Goal: Find specific page/section: Find specific page/section

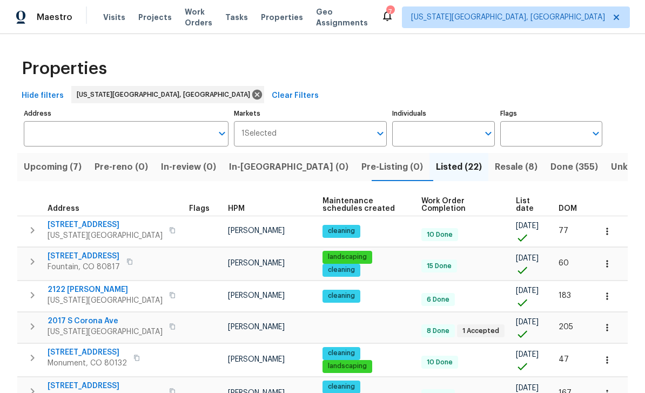
click at [74, 166] on span "Upcoming (7)" at bounding box center [53, 166] width 58 height 15
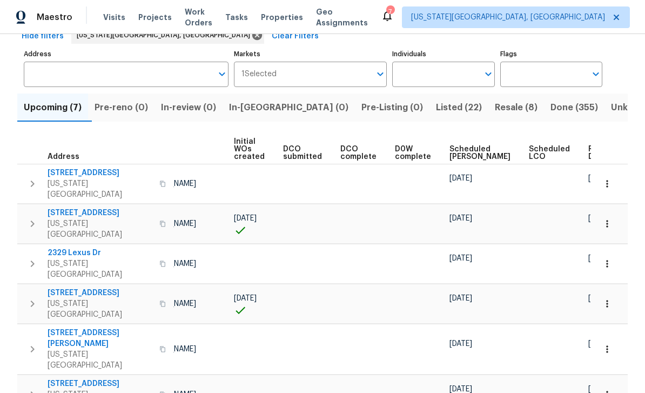
scroll to position [0, 77]
click at [589, 150] on span "Ready Date" at bounding box center [601, 152] width 24 height 15
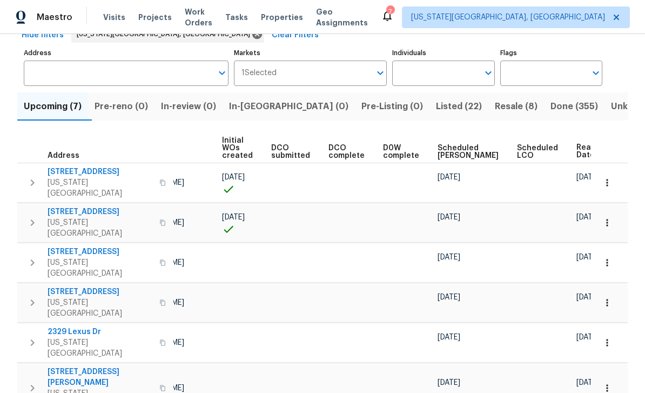
scroll to position [59, 0]
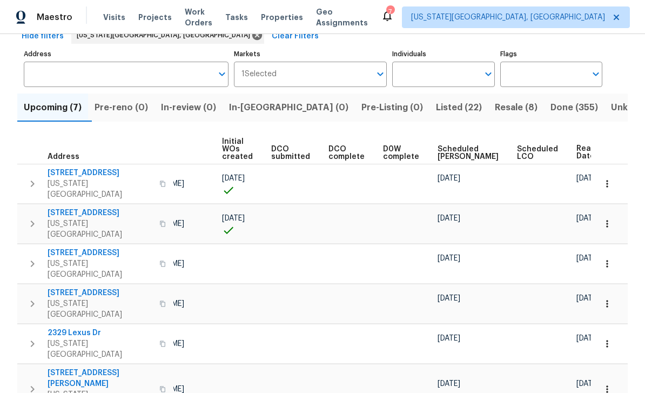
click at [50, 100] on span "Upcoming (7)" at bounding box center [53, 107] width 58 height 15
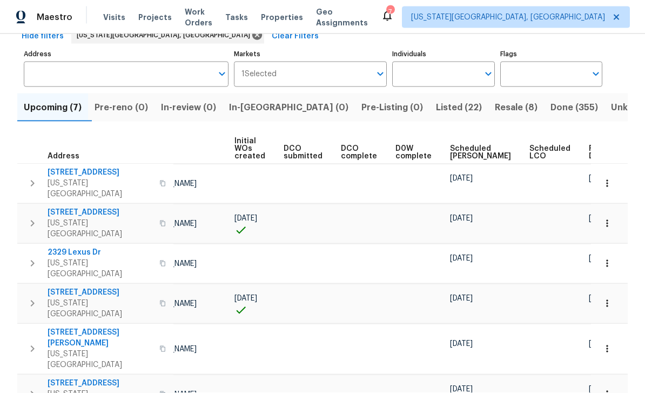
scroll to position [35, 0]
click at [589, 145] on span "Ready Date" at bounding box center [601, 152] width 24 height 15
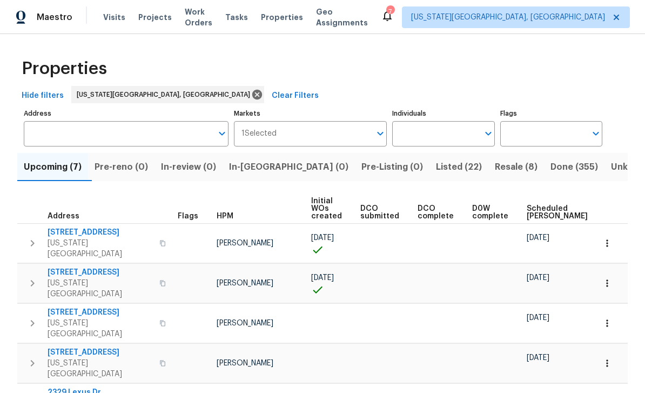
click at [116, 18] on span "Visits" at bounding box center [114, 17] width 22 height 11
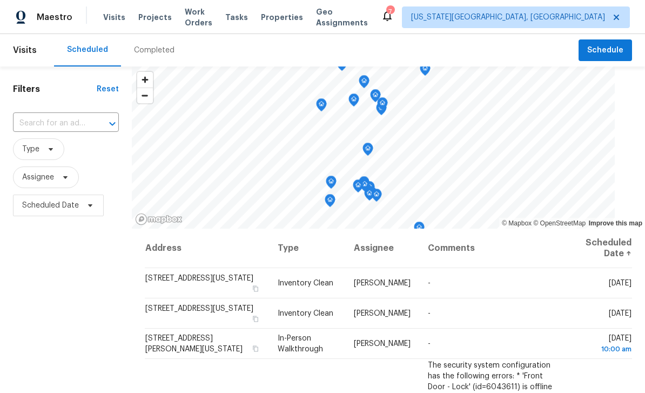
click at [41, 119] on input "text" at bounding box center [51, 123] width 76 height 17
type input "little pine"
click at [41, 157] on li "6157 Little Pine Cir, Colorado Springs, CO 80918" at bounding box center [66, 153] width 108 height 29
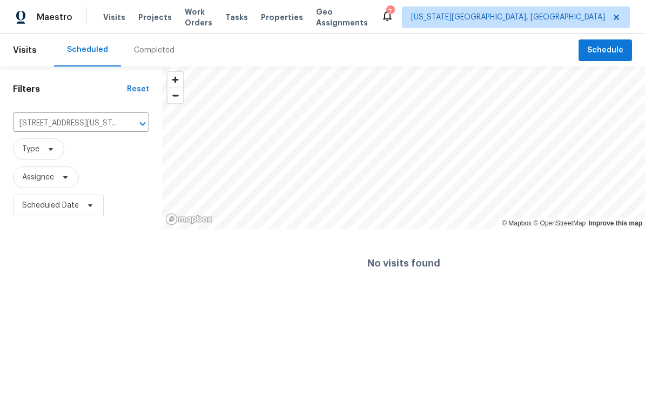
click at [90, 121] on input "6157 Little Pine Cir, Colorado Springs, CO 80918" at bounding box center [66, 123] width 106 height 17
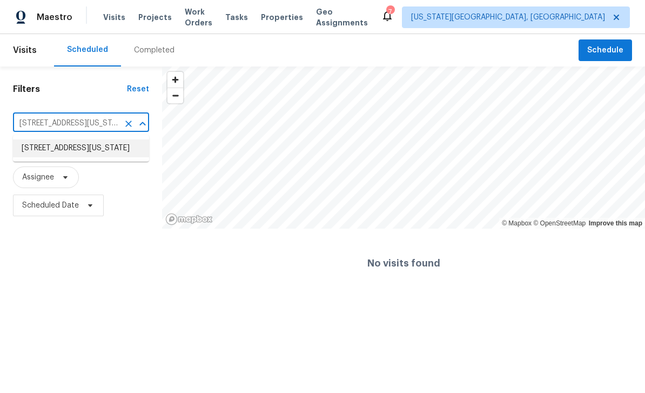
click at [47, 151] on li "6157 Little Pine Cir, Colorado Springs, CO 80918" at bounding box center [81, 148] width 136 height 18
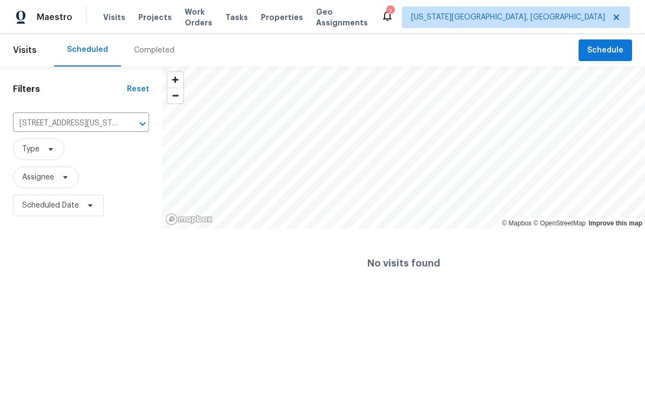
click at [61, 119] on input "6157 Little Pine Cir, Colorado Springs, CO 80918" at bounding box center [66, 123] width 106 height 17
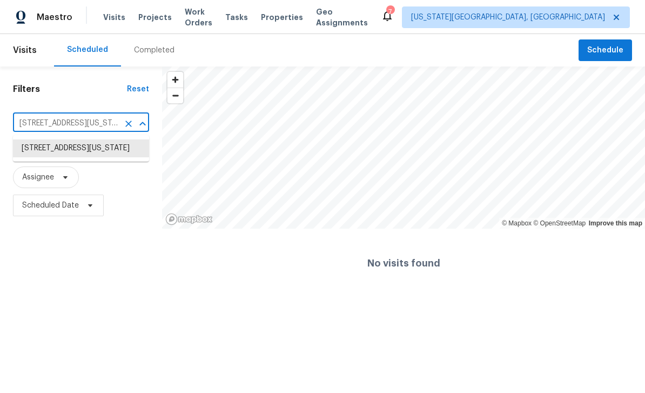
click at [132, 279] on div "Filters Reset 6157 Little Pine Cir, Colorado Springs, CO 80918 ​ Type Assignee …" at bounding box center [81, 181] width 162 height 231
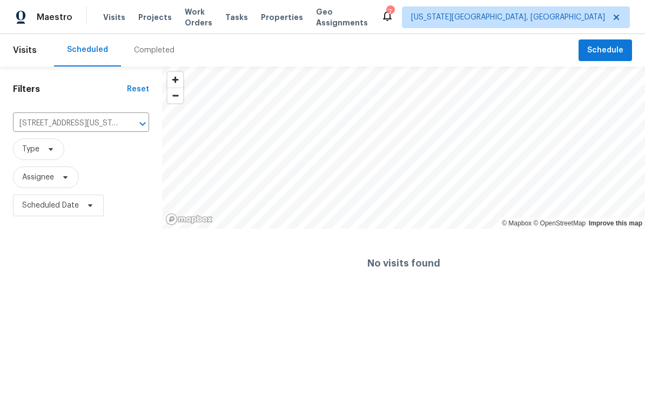
click at [131, 129] on icon "Clear" at bounding box center [128, 123] width 11 height 11
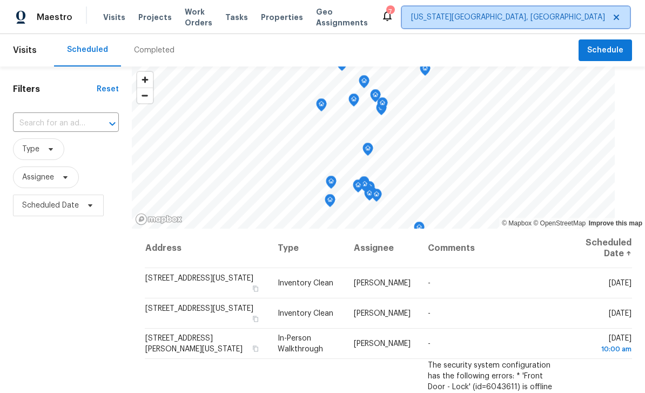
click at [510, 25] on span "[US_STATE][GEOGRAPHIC_DATA], [GEOGRAPHIC_DATA]" at bounding box center [516, 17] width 228 height 22
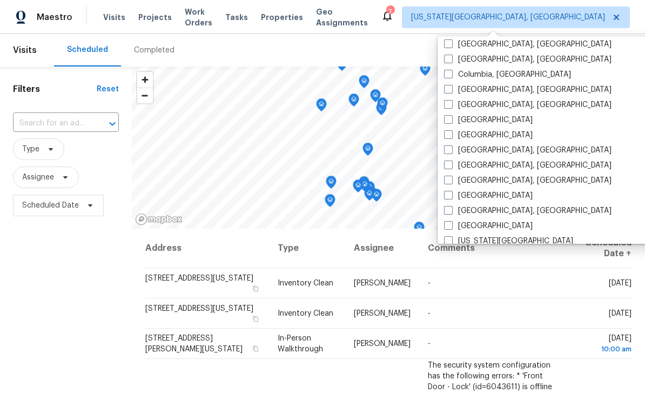
scroll to position [217, 0]
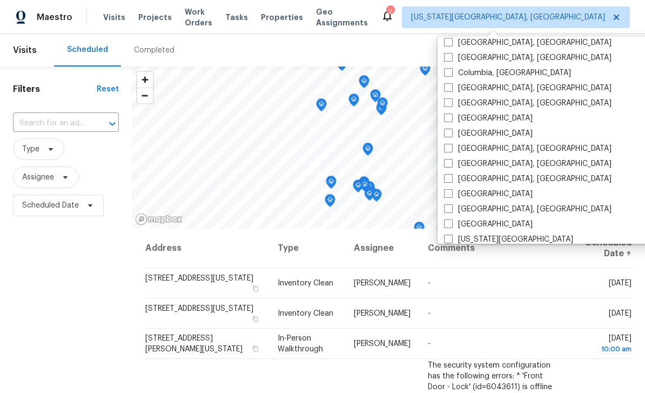
click at [446, 136] on span at bounding box center [448, 133] width 9 height 9
click at [446, 135] on input "Denver" at bounding box center [447, 131] width 7 height 7
checkbox input "true"
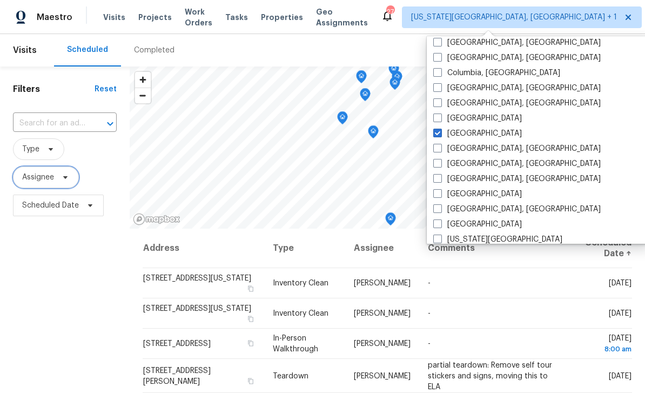
click at [58, 168] on span "Assignee" at bounding box center [46, 177] width 66 height 22
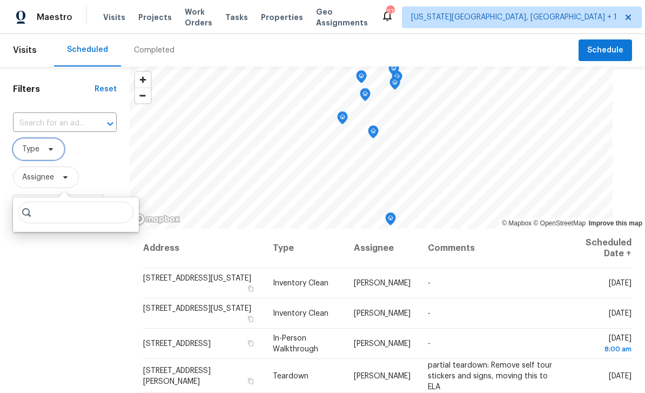
click at [23, 140] on span "Type" at bounding box center [38, 149] width 51 height 22
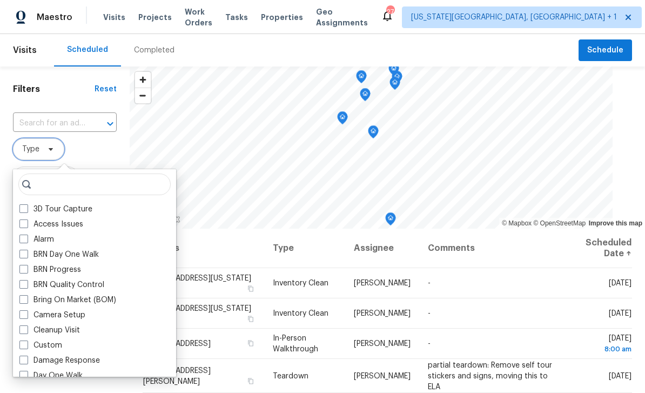
click at [54, 146] on icon at bounding box center [50, 149] width 9 height 9
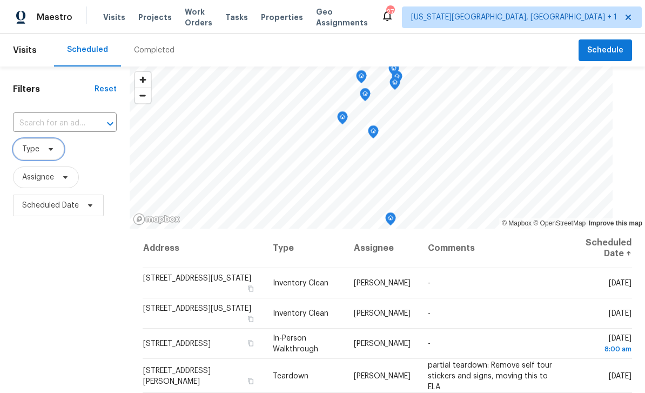
click at [57, 145] on span "Type" at bounding box center [38, 149] width 51 height 22
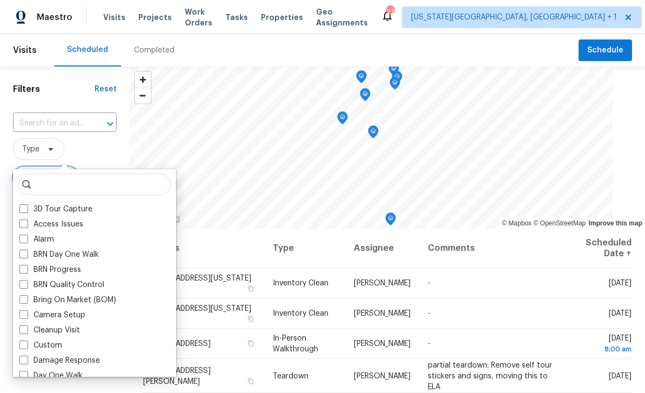
click at [23, 168] on span "Assignee" at bounding box center [46, 177] width 66 height 22
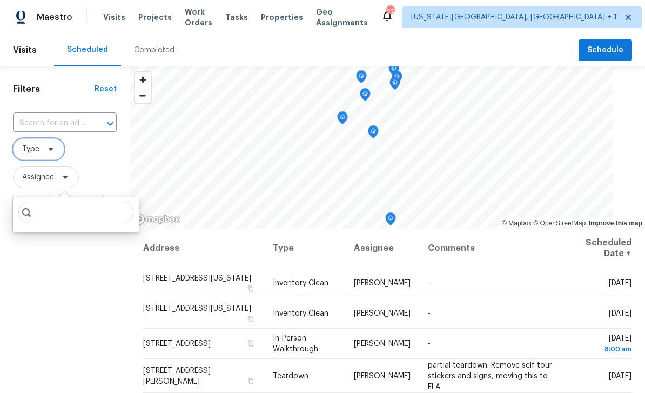
click at [36, 150] on span "Type" at bounding box center [30, 149] width 17 height 11
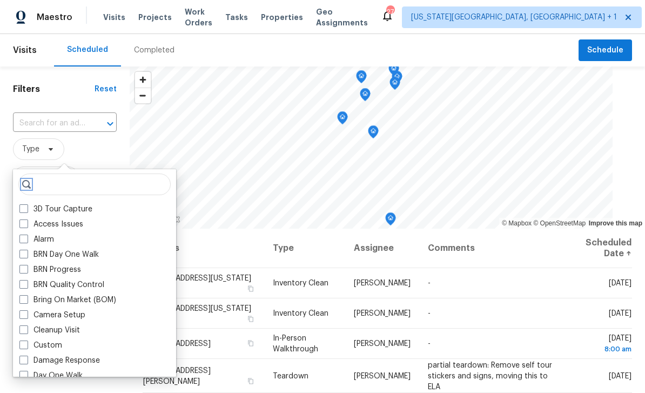
click at [28, 187] on icon at bounding box center [26, 184] width 9 height 9
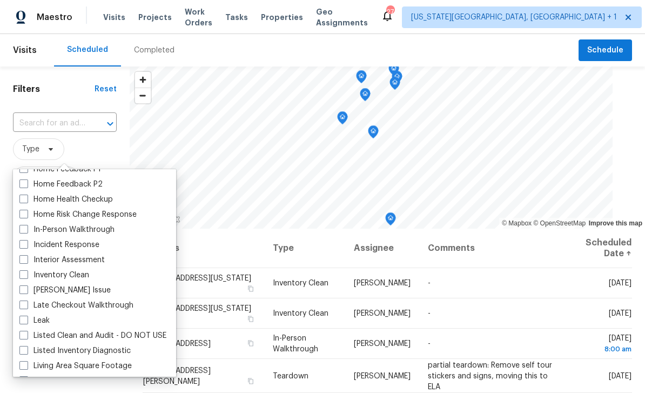
scroll to position [375, 0]
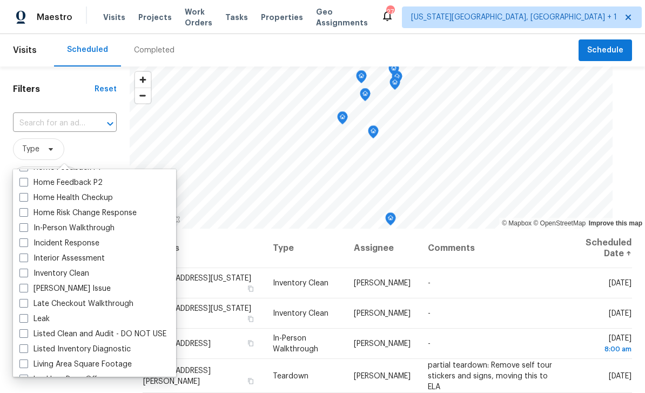
click at [29, 224] on label "In-Person Walkthrough" at bounding box center [66, 228] width 95 height 11
click at [26, 224] on input "In-Person Walkthrough" at bounding box center [22, 226] width 7 height 7
checkbox input "true"
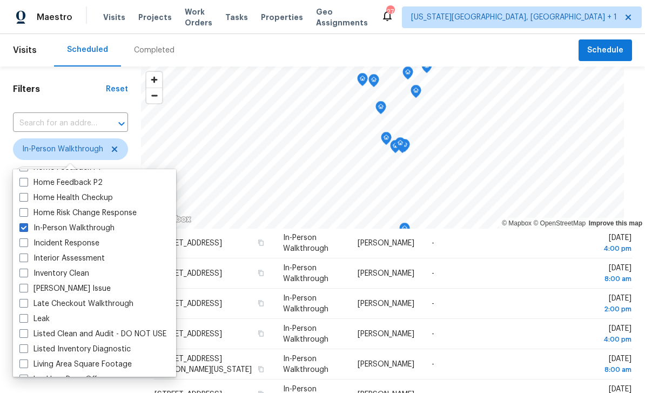
scroll to position [169, 0]
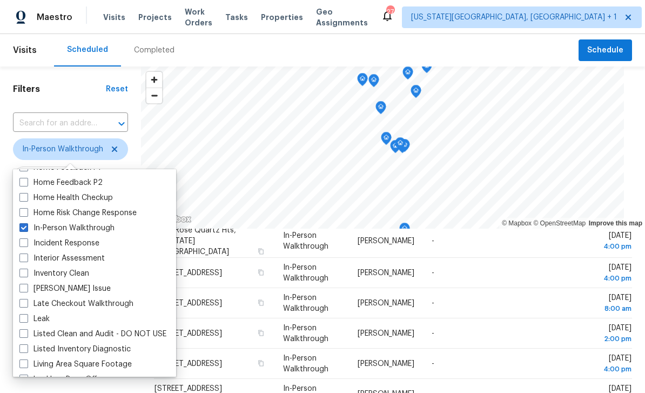
click at [493, 56] on div "Scheduled Completed" at bounding box center [316, 50] width 525 height 32
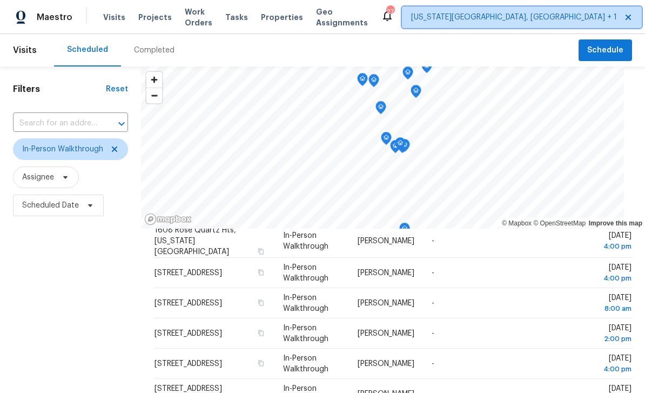
click at [521, 18] on span "Colorado Springs, CO + 1" at bounding box center [514, 17] width 206 height 11
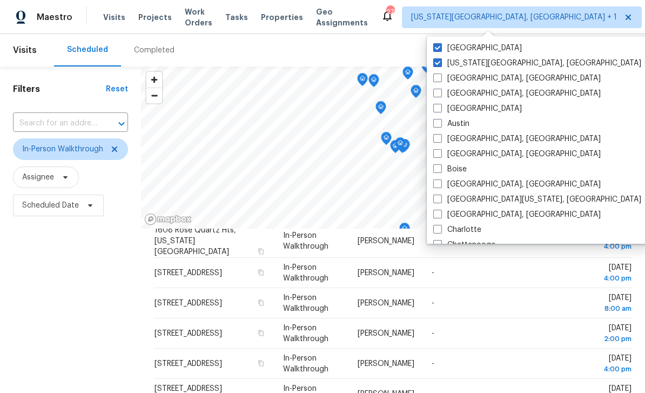
click at [434, 53] on label "Denver" at bounding box center [478, 48] width 89 height 11
click at [434, 50] on input "Denver" at bounding box center [437, 46] width 7 height 7
checkbox input "false"
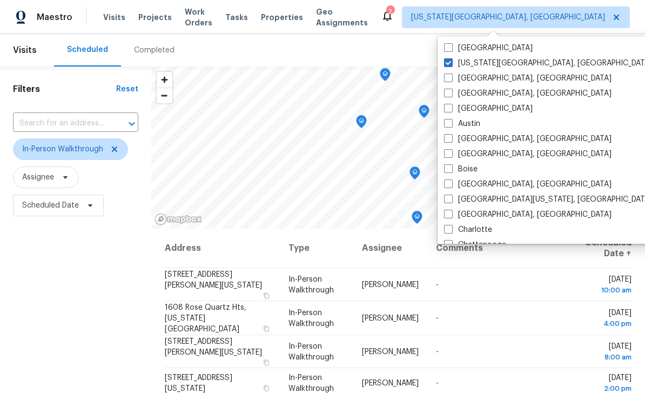
click at [250, 29] on div "Maestro Visits Projects Work Orders Tasks Properties Geo Assignments 7 Colorado…" at bounding box center [322, 17] width 645 height 34
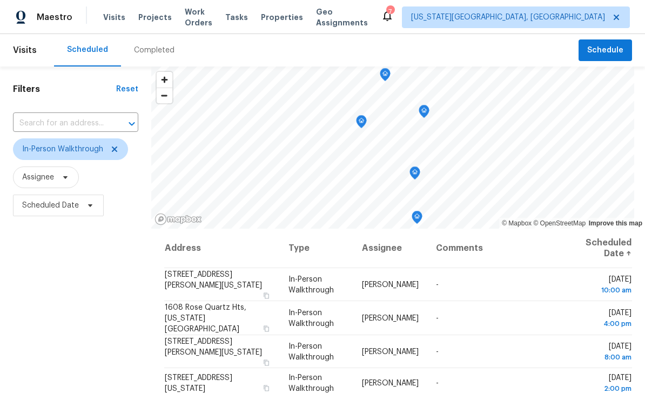
click at [248, 17] on span "Tasks" at bounding box center [236, 18] width 23 height 8
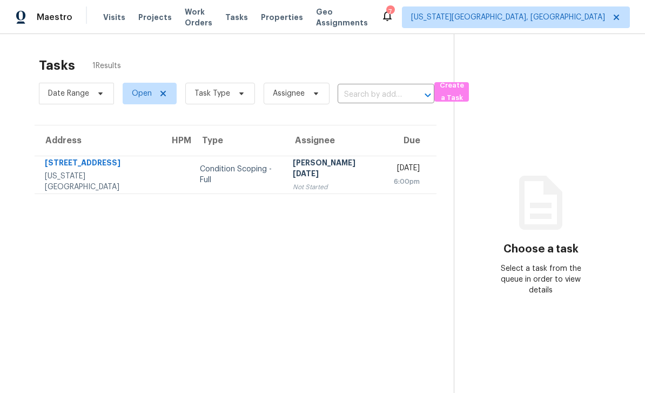
click at [212, 19] on span "Work Orders" at bounding box center [199, 17] width 28 height 22
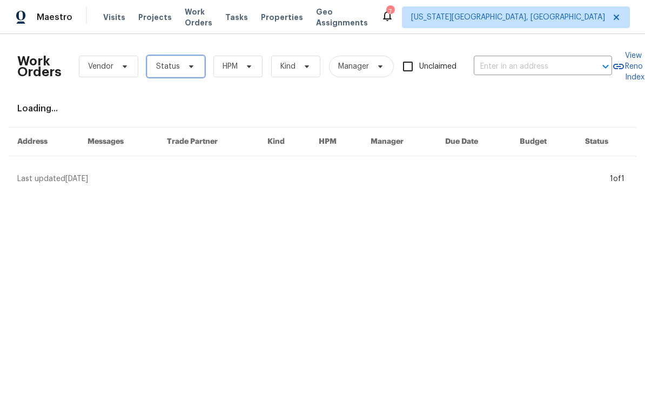
click at [194, 76] on span "Status" at bounding box center [176, 67] width 58 height 22
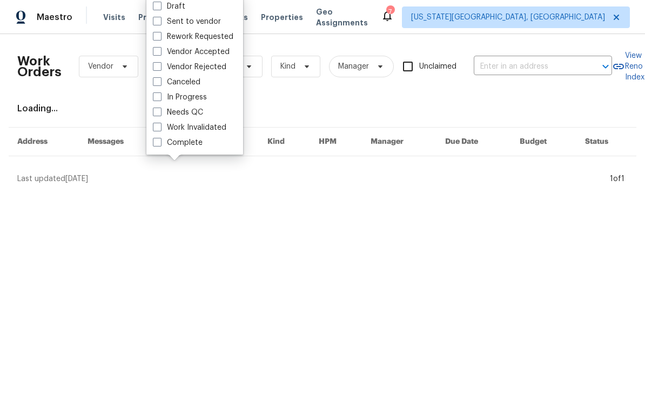
click at [168, 114] on label "Needs QC" at bounding box center [178, 112] width 50 height 11
click at [160, 114] on input "Needs QC" at bounding box center [156, 110] width 7 height 7
checkbox input "true"
